Goal: Check status: Check status

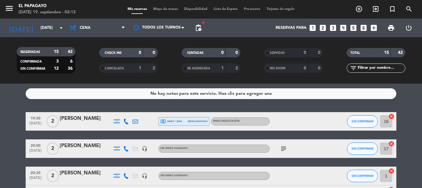
click at [12, 107] on div "No hay notas para este servicio. Haz clic para agregar una 19:30 [DATE] 2 [PERS…" at bounding box center [211, 135] width 422 height 104
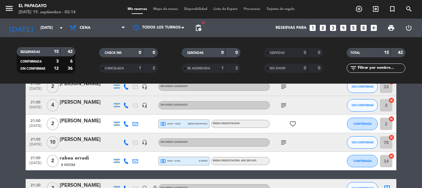
scroll to position [173, 0]
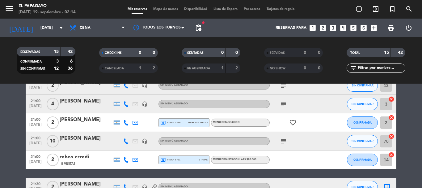
click at [285, 104] on icon "subject" at bounding box center [283, 103] width 7 height 7
click at [284, 141] on icon "subject" at bounding box center [283, 140] width 7 height 7
click at [95, 137] on div "[PERSON_NAME]" at bounding box center [86, 138] width 53 height 8
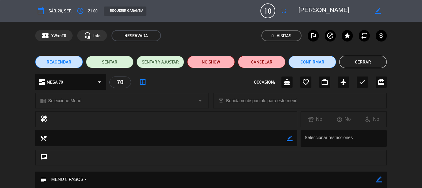
click at [373, 64] on button "Cerrar" at bounding box center [363, 62] width 48 height 12
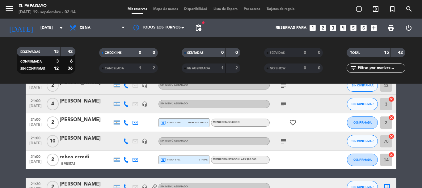
click at [321, 157] on div at bounding box center [298, 159] width 56 height 18
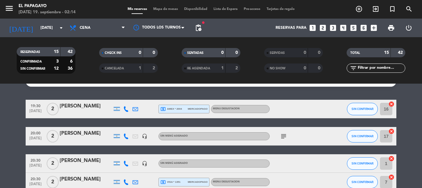
scroll to position [0, 0]
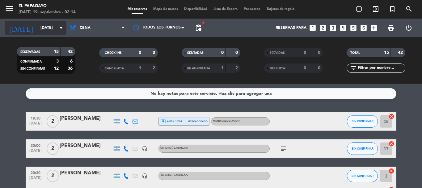
click at [52, 34] on div "[DATE] [DATE] arrow_drop_down" at bounding box center [36, 28] width 62 height 14
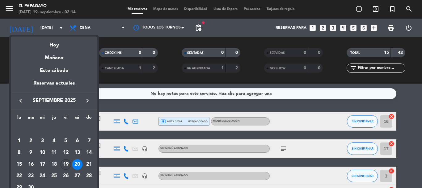
click at [69, 167] on div "19" at bounding box center [66, 164] width 11 height 11
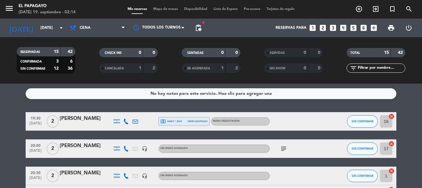
type input "[DATE]"
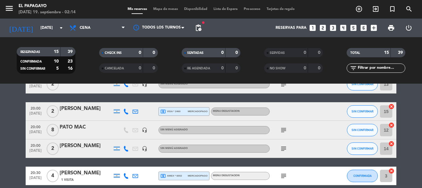
scroll to position [49, 0]
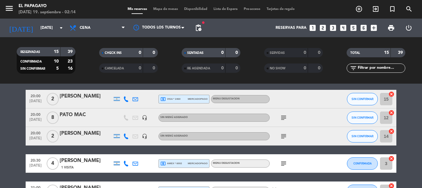
click at [286, 117] on icon "subject" at bounding box center [283, 117] width 7 height 7
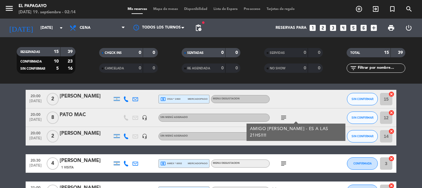
click at [286, 117] on icon "subject" at bounding box center [283, 117] width 7 height 7
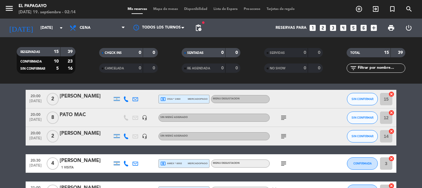
click at [283, 137] on icon "subject" at bounding box center [283, 135] width 7 height 7
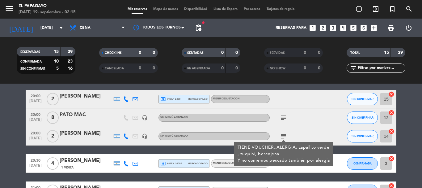
click at [283, 137] on icon "subject" at bounding box center [283, 135] width 7 height 7
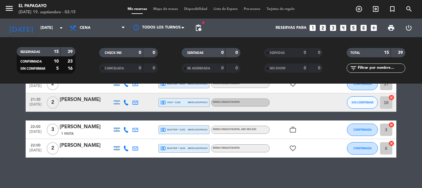
scroll to position [276, 0]
